Goal: Information Seeking & Learning: Learn about a topic

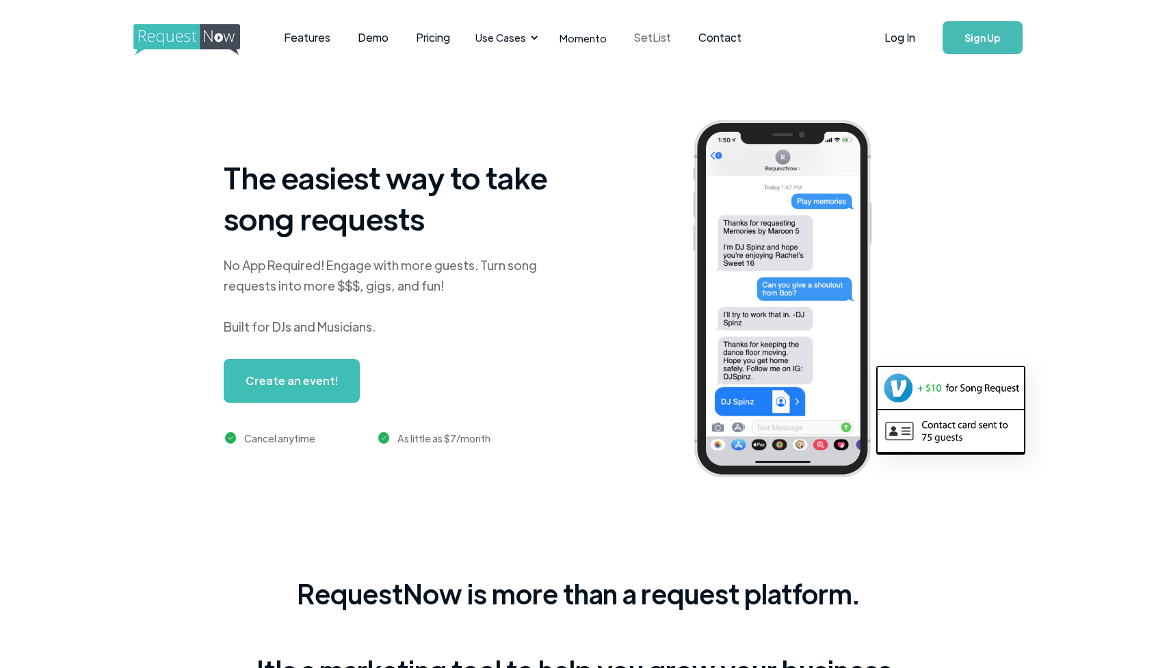
click at [648, 41] on link "SetList" at bounding box center [652, 37] width 64 height 42
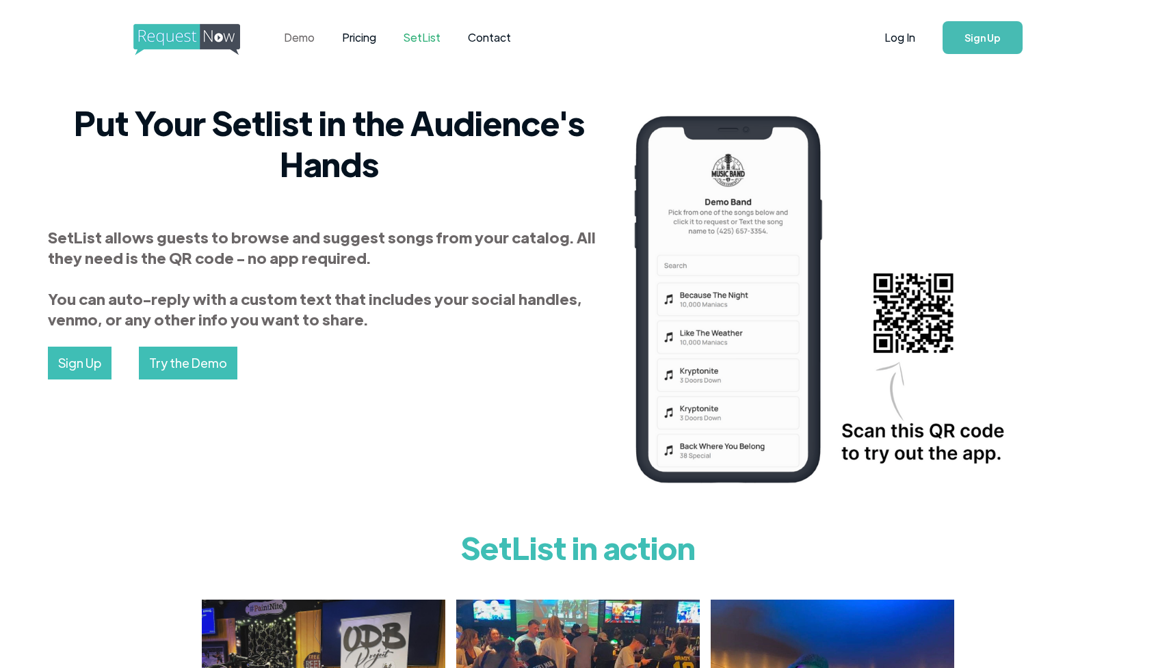
click at [287, 38] on link "Demo" at bounding box center [299, 37] width 58 height 42
click at [355, 36] on link "Pricing" at bounding box center [359, 37] width 62 height 42
click at [163, 46] on img "home" at bounding box center [199, 39] width 132 height 31
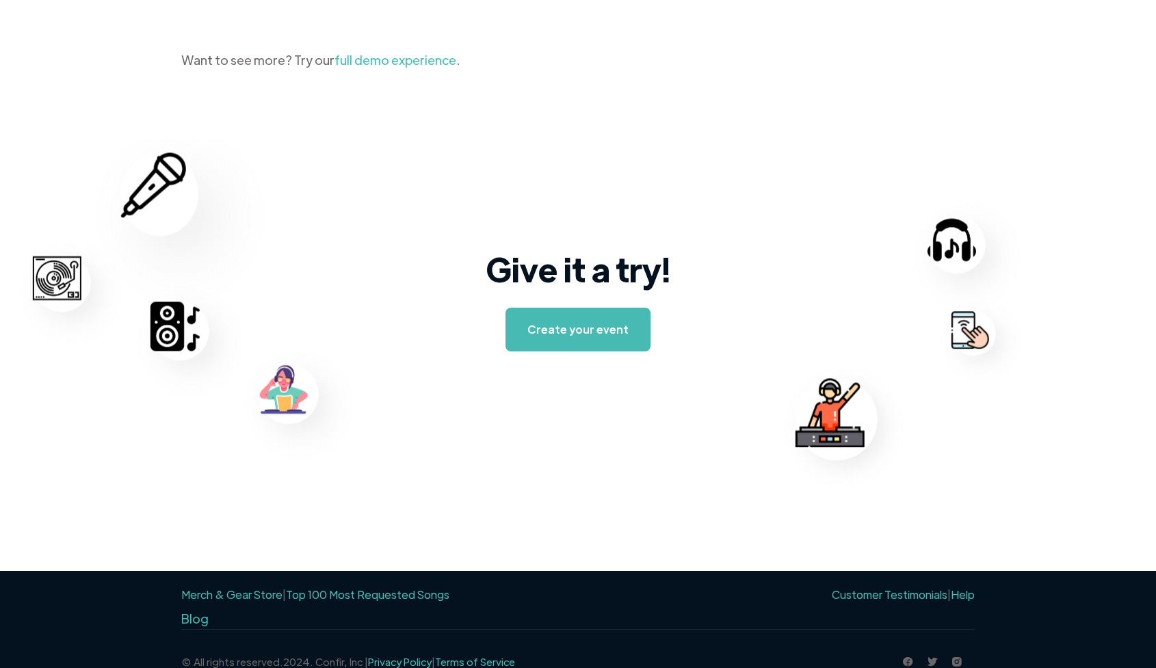
scroll to position [2069, 0]
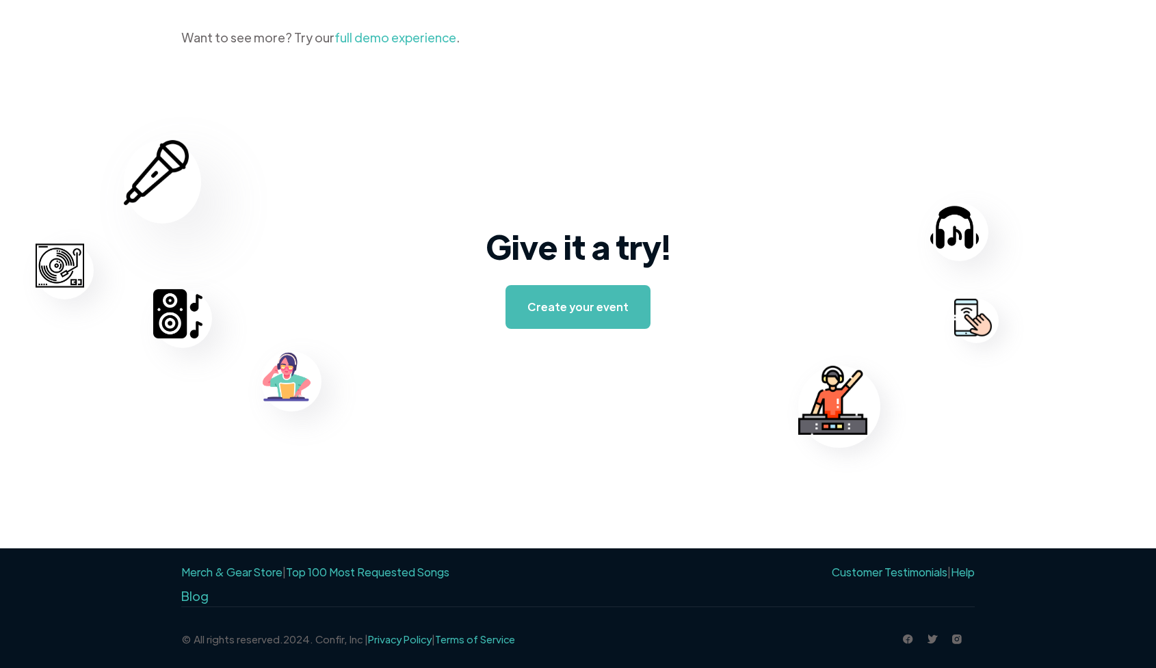
click at [406, 574] on link "Top 100 Most Requested Songs" at bounding box center [367, 572] width 163 height 14
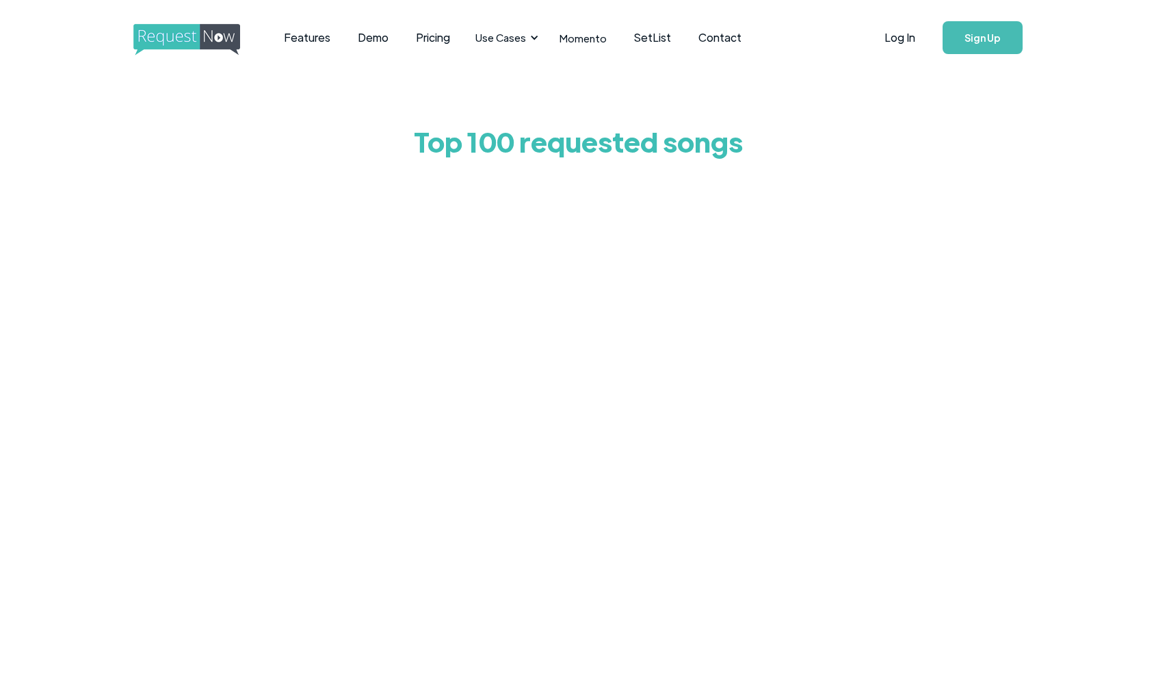
click at [1016, 276] on div "Top 100 requested songs" at bounding box center [578, 395] width 1156 height 640
click at [305, 392] on div at bounding box center [578, 441] width 643 height 547
